Goal: Transaction & Acquisition: Purchase product/service

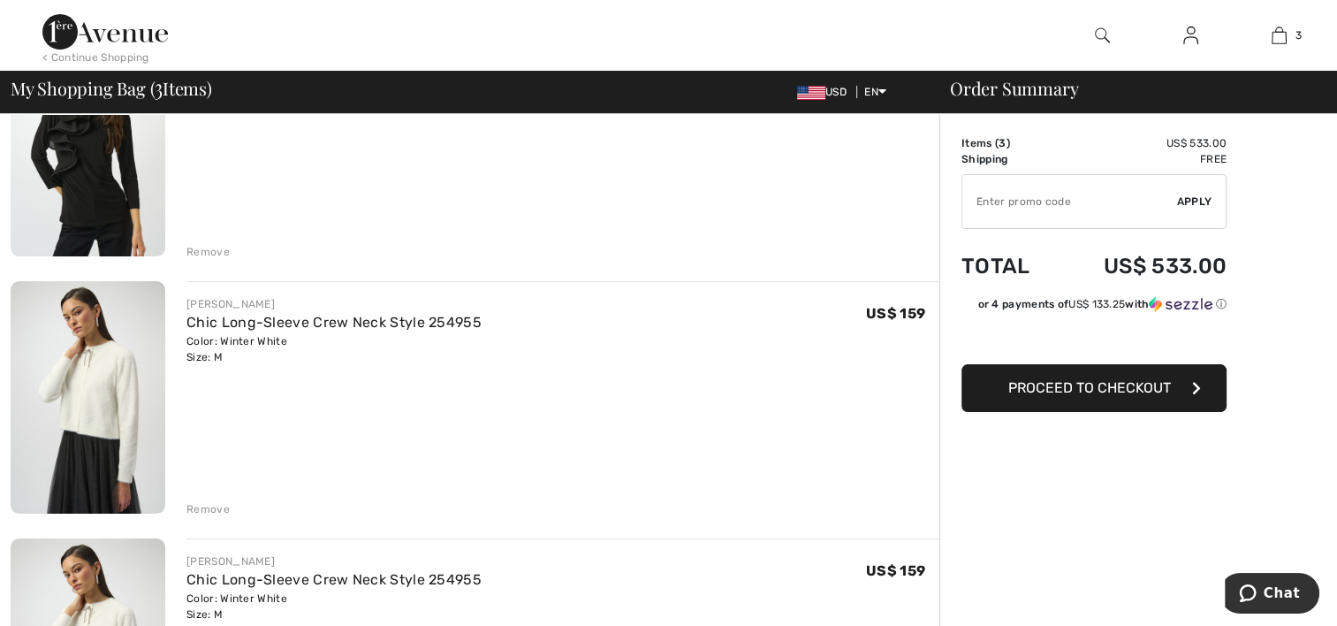
scroll to position [318, 0]
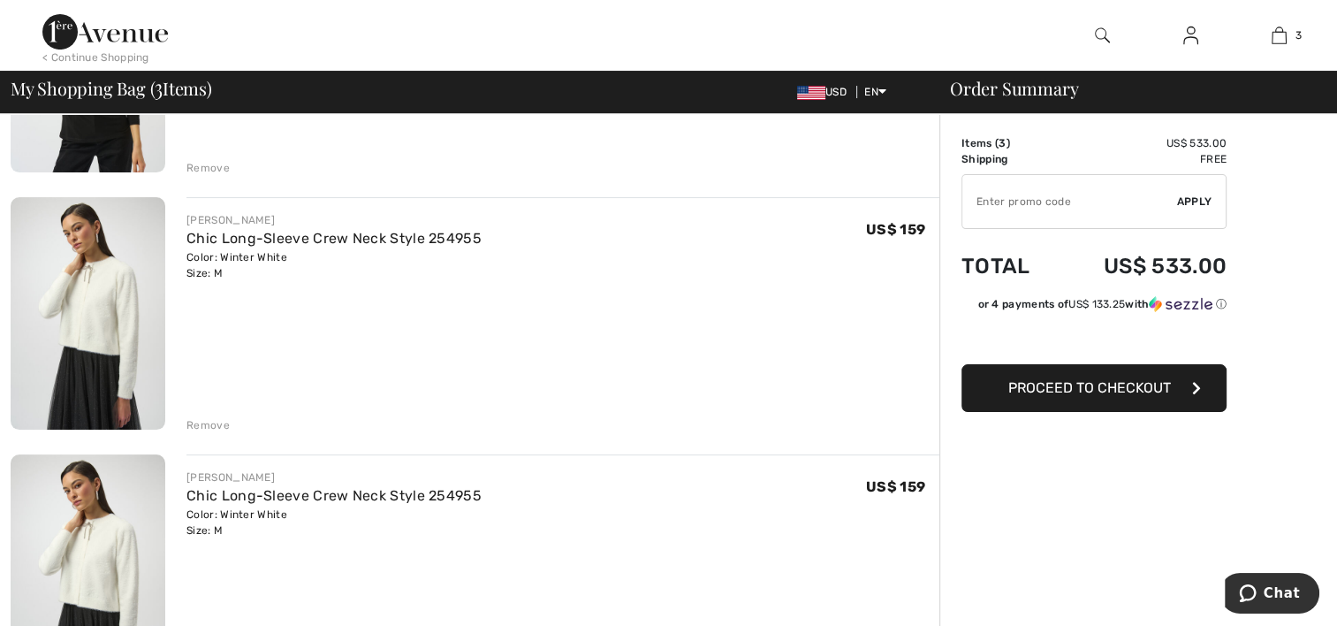
click at [202, 425] on div "Remove" at bounding box center [208, 425] width 43 height 16
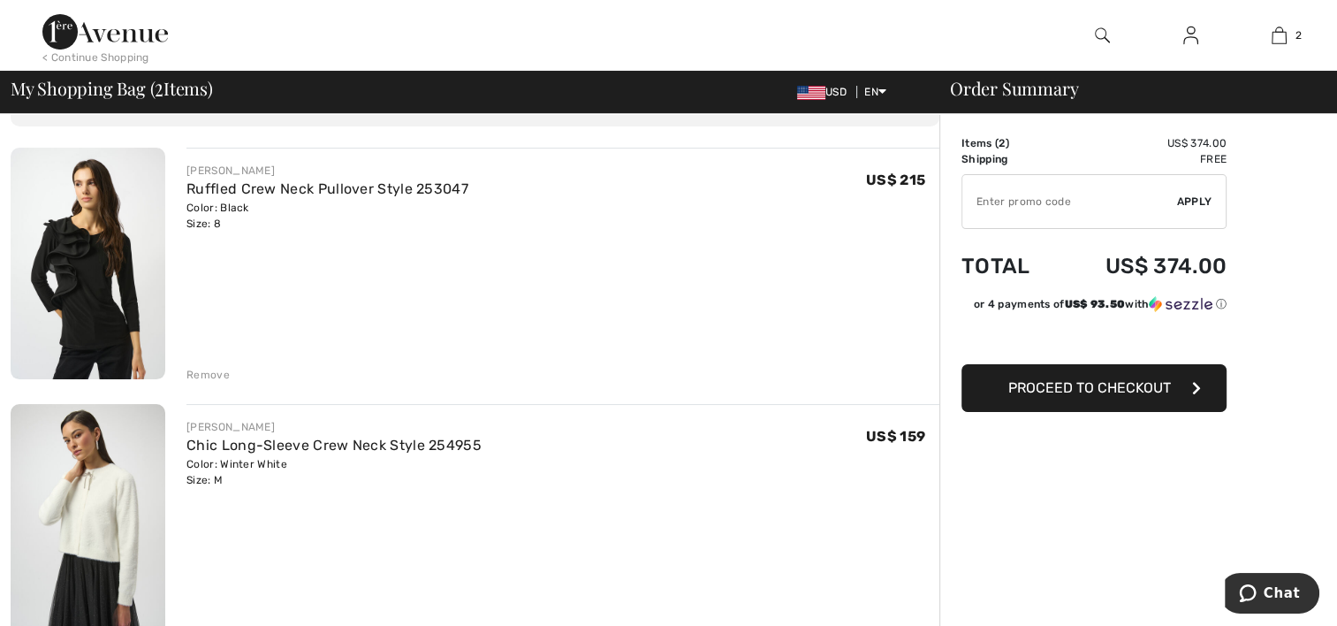
scroll to position [103, 0]
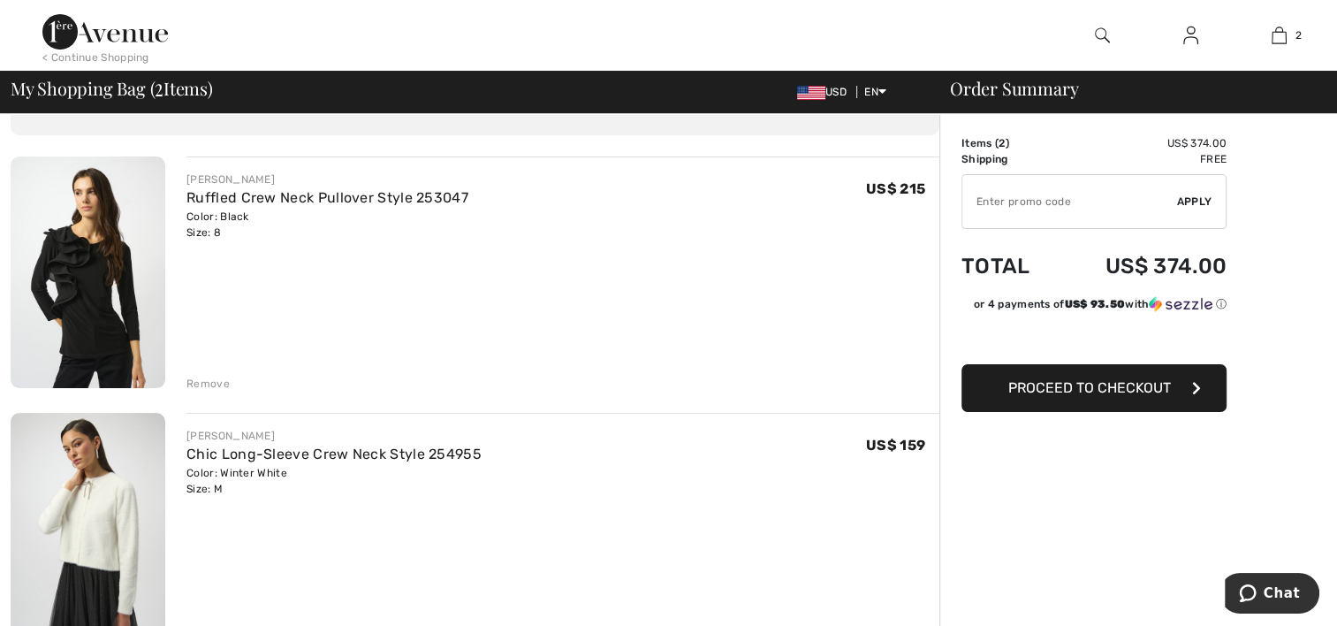
click at [80, 312] on img at bounding box center [88, 272] width 155 height 232
